Goal: Information Seeking & Learning: Learn about a topic

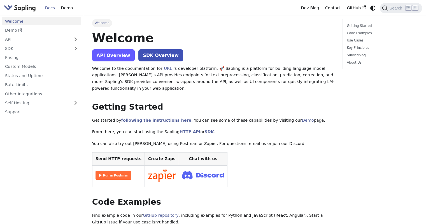
click at [118, 56] on link "API Overview" at bounding box center [113, 55] width 43 height 12
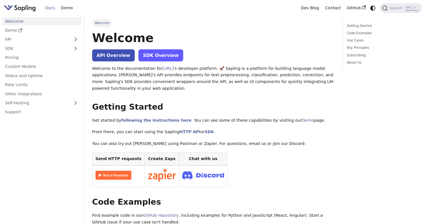
click at [163, 55] on link "SDK Overview" at bounding box center [160, 55] width 44 height 12
click at [129, 121] on link "following the instructions here" at bounding box center [156, 120] width 70 height 4
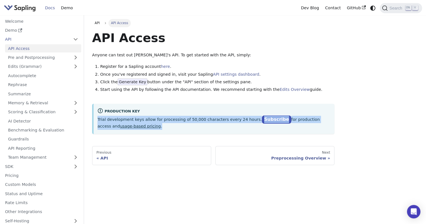
drag, startPoint x: 97, startPoint y: 119, endPoint x: 212, endPoint y: 129, distance: 114.6
click at [212, 129] on p "Trial development keys allow for processing of 50,000 characters every 24 hours…" at bounding box center [213, 123] width 233 height 14
click at [158, 129] on p "Trial development keys allow for processing of 50,000 characters every 24 hours…" at bounding box center [213, 123] width 233 height 14
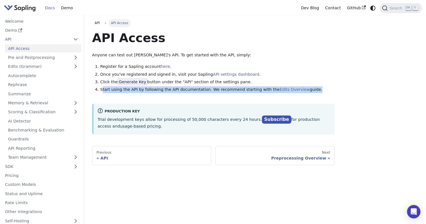
drag, startPoint x: 101, startPoint y: 89, endPoint x: 267, endPoint y: 94, distance: 166.0
click at [267, 94] on div "API Access Anyone can test out Sapling's API. To get started with the API, simp…" at bounding box center [213, 81] width 242 height 103
click at [245, 101] on div "API Access Anyone can test out Sapling's API. To get started with the API, simp…" at bounding box center [213, 81] width 242 height 103
click at [246, 100] on div "API Access Anyone can test out Sapling's API. To get started with the API, simp…" at bounding box center [213, 81] width 242 height 103
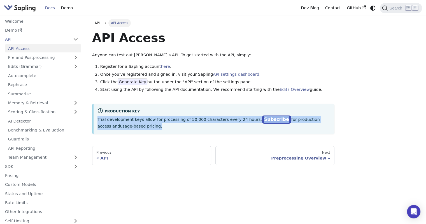
drag, startPoint x: 97, startPoint y: 119, endPoint x: 127, endPoint y: 128, distance: 30.7
click at [127, 128] on p "Trial development keys allow for processing of 50,000 characters every 24 hours…" at bounding box center [213, 123] width 233 height 14
click at [180, 129] on p "Trial development keys allow for processing of 50,000 characters every 24 hours…" at bounding box center [213, 123] width 233 height 14
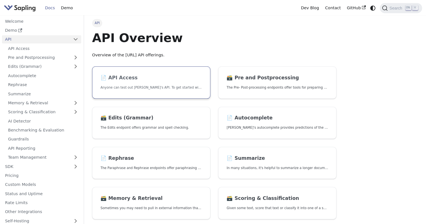
click at [133, 82] on link "📄️ API Access Anyone can test out [PERSON_NAME]'s API. To get started with the …" at bounding box center [151, 82] width 118 height 32
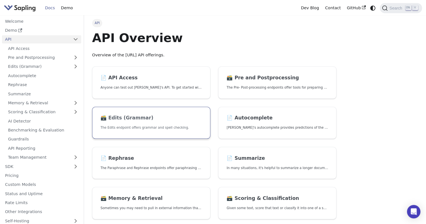
click at [131, 129] on p "The Edits endpoint offers grammar and spell checking." at bounding box center [150, 127] width 101 height 5
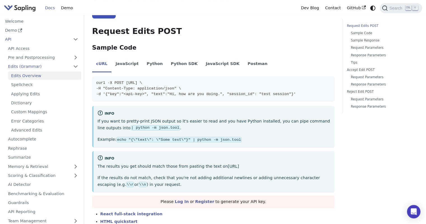
scroll to position [112, 0]
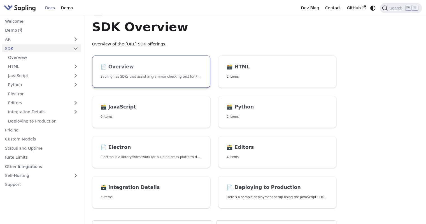
scroll to position [11, 0]
click at [134, 73] on link "📄️ Overview Sapling has SDKs that assist in grammar checking text for Python an…" at bounding box center [151, 72] width 118 height 32
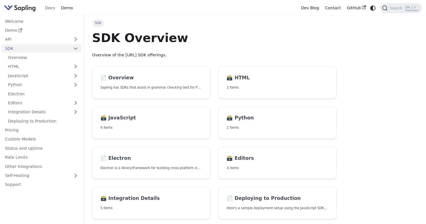
click at [404, 122] on div "SDK SDK Overview Overview of the Sapling.ai SDK offerings. 📄️ Overview Sapling …" at bounding box center [255, 136] width 342 height 243
click at [410, 113] on div "SDK SDK Overview Overview of the Sapling.ai SDK offerings. 📄️ Overview Sapling …" at bounding box center [255, 136] width 342 height 243
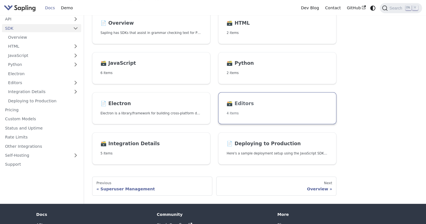
scroll to position [55, 0]
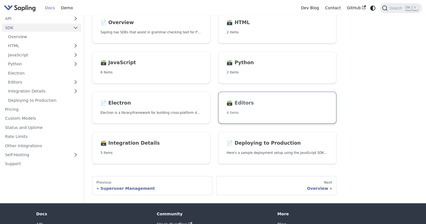
click at [238, 108] on link "🗃️ Editors 4 items" at bounding box center [277, 108] width 118 height 32
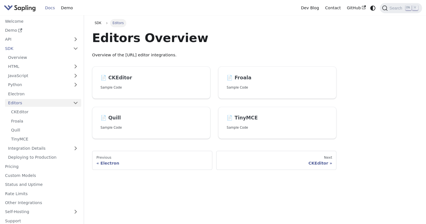
scroll to position [0, 0]
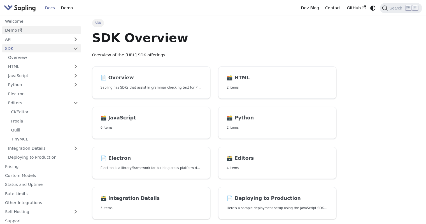
click at [12, 29] on link "Demo" at bounding box center [41, 30] width 79 height 8
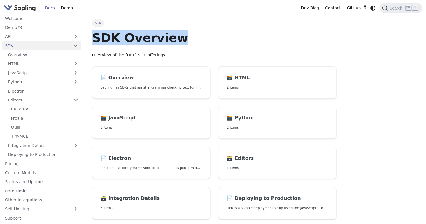
drag, startPoint x: 149, startPoint y: 38, endPoint x: 94, endPoint y: 37, distance: 54.9
click at [93, 37] on h1 "SDK Overview" at bounding box center [214, 37] width 244 height 15
click at [247, 85] on p "2 items" at bounding box center [276, 87] width 101 height 5
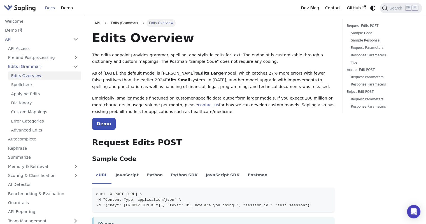
drag, startPoint x: 158, startPoint y: 80, endPoint x: 241, endPoint y: 86, distance: 83.0
click at [241, 86] on p "As of [DATE], the default model is [PERSON_NAME]'s Edits Large model, which cat…" at bounding box center [213, 80] width 242 height 20
click at [207, 105] on p "Empirically, smaller models finetuned on customer-specific data outperform larg…" at bounding box center [213, 105] width 242 height 20
drag, startPoint x: 92, startPoint y: 100, endPoint x: 166, endPoint y: 114, distance: 74.6
click at [166, 114] on p "Empirically, smaller models finetuned on customer-specific data outperform larg…" at bounding box center [213, 105] width 242 height 20
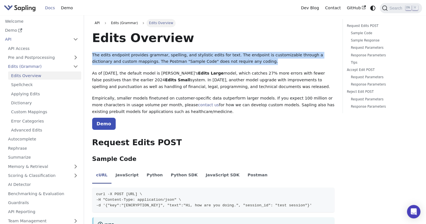
drag, startPoint x: 92, startPoint y: 53, endPoint x: 231, endPoint y: 61, distance: 139.3
click at [231, 61] on p "The edits endpoint provides grammar, spelling, and stylistic edits for text. Th…" at bounding box center [213, 58] width 242 height 13
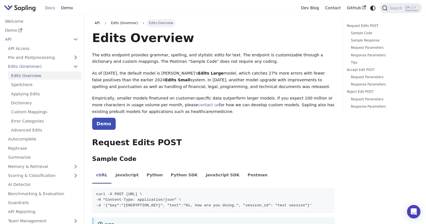
click at [182, 86] on p "As of [DATE], the default model is [PERSON_NAME]'s Edits Large model, which cat…" at bounding box center [213, 80] width 242 height 20
drag, startPoint x: 91, startPoint y: 73, endPoint x: 240, endPoint y: 87, distance: 149.5
click at [162, 121] on p "Demo" at bounding box center [213, 123] width 242 height 7
click at [105, 125] on link "Demo" at bounding box center [104, 124] width 24 height 12
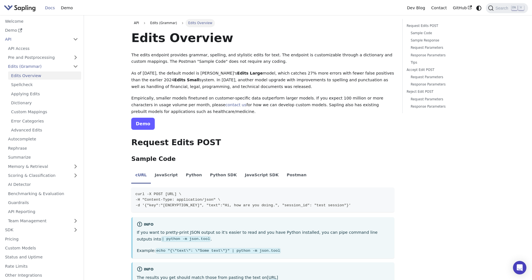
click at [148, 124] on link "Demo" at bounding box center [143, 124] width 24 height 12
